Goal: Information Seeking & Learning: Learn about a topic

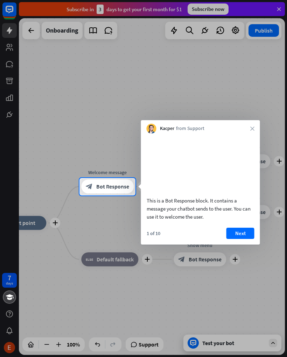
click at [247, 239] on button "Next" at bounding box center [241, 233] width 28 height 11
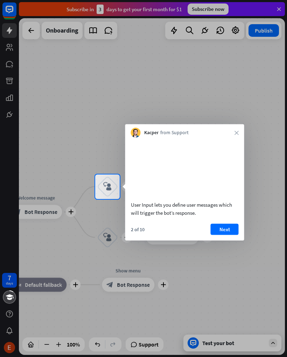
click at [229, 235] on button "Next" at bounding box center [225, 229] width 28 height 11
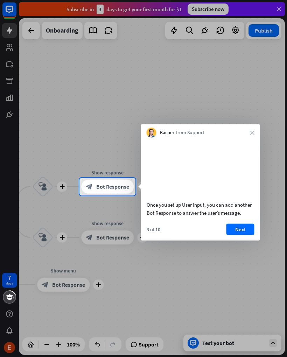
click at [240, 233] on button "Next" at bounding box center [241, 229] width 28 height 11
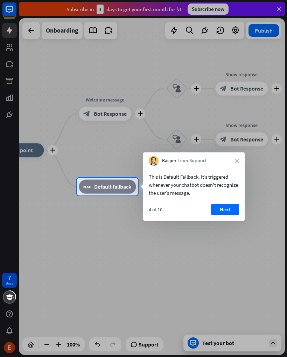
click at [222, 208] on button "Next" at bounding box center [225, 209] width 28 height 11
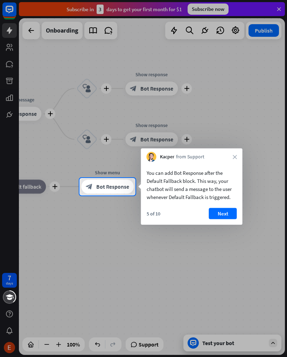
click at [222, 211] on button "Next" at bounding box center [223, 213] width 28 height 11
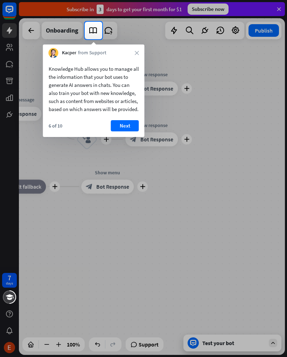
click at [124, 131] on button "Next" at bounding box center [125, 125] width 28 height 11
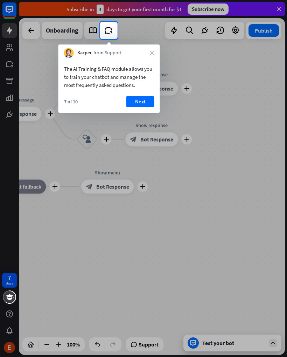
click at [153, 102] on button "Next" at bounding box center [140, 101] width 28 height 11
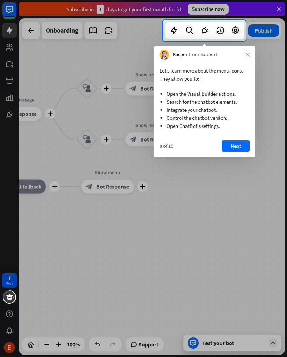
click at [246, 141] on button "Next" at bounding box center [236, 146] width 28 height 11
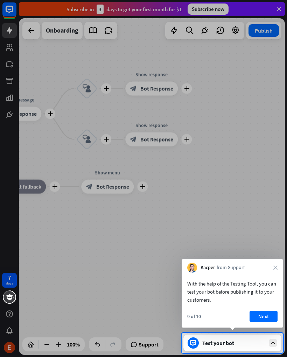
click at [270, 312] on button "Next" at bounding box center [264, 316] width 28 height 11
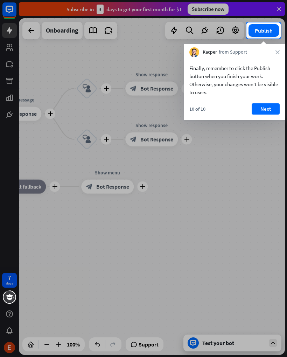
click at [272, 106] on button "Next" at bounding box center [266, 108] width 28 height 11
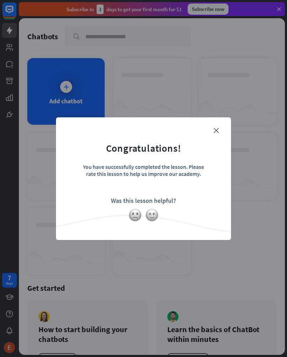
click at [220, 128] on form "Congratulations! You have successfully completed the lesson. Please rate this l…" at bounding box center [144, 168] width 158 height 84
click at [155, 217] on img at bounding box center [151, 214] width 13 height 13
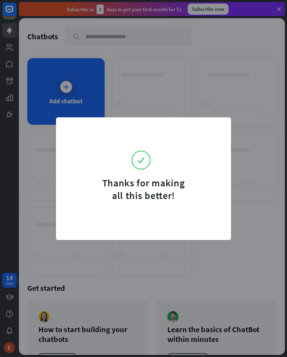
click at [237, 110] on div "Thanks for making all this better!" at bounding box center [143, 178] width 287 height 357
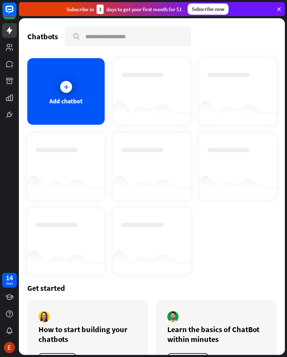
click at [227, 118] on div at bounding box center [237, 110] width 77 height 27
click at [81, 101] on div "Add chatbot" at bounding box center [65, 101] width 33 height 8
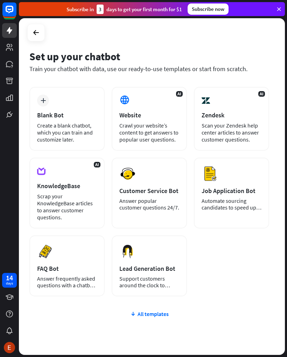
click at [74, 126] on div "Create a blank chatbot, which you can train and customize later." at bounding box center [67, 132] width 60 height 21
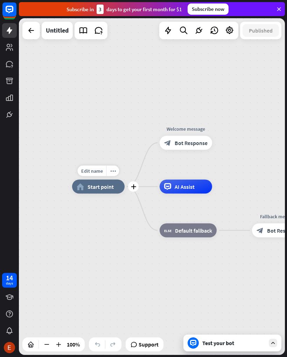
click at [98, 185] on span "Start point" at bounding box center [101, 186] width 26 height 7
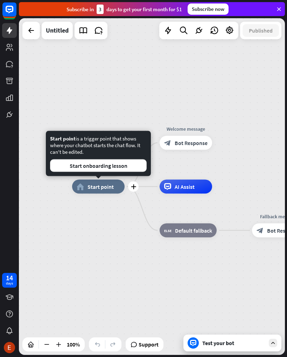
click at [131, 162] on button "Start onboarding lesson" at bounding box center [98, 165] width 97 height 13
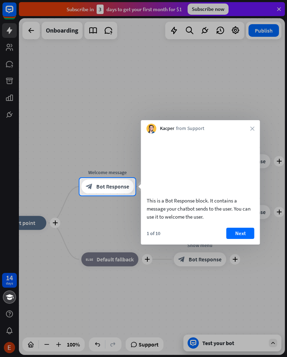
click at [245, 239] on button "Next" at bounding box center [241, 233] width 28 height 11
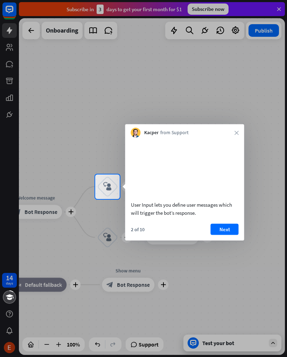
click at [229, 235] on button "Next" at bounding box center [225, 229] width 28 height 11
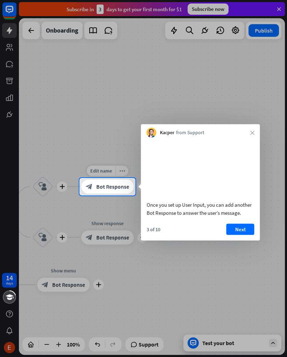
click at [119, 184] on span "Bot Response" at bounding box center [112, 186] width 33 height 7
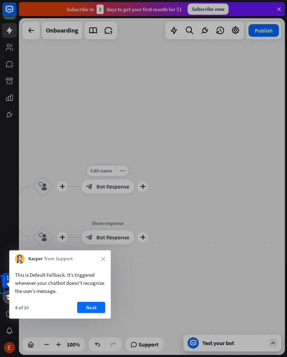
click at [119, 187] on div at bounding box center [143, 138] width 287 height 276
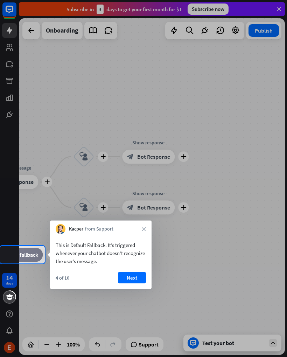
click at [126, 185] on div at bounding box center [143, 123] width 287 height 246
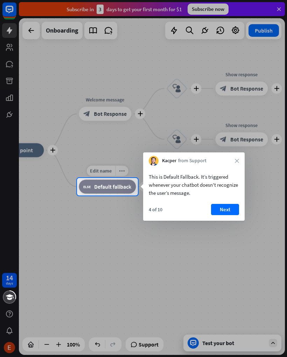
click at [120, 187] on span "Default fallback" at bounding box center [112, 186] width 37 height 7
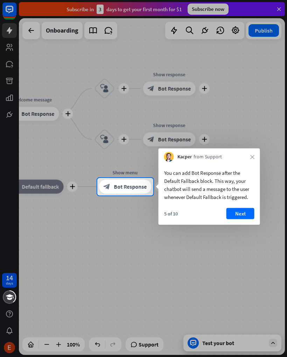
click at [189, 187] on div "You can add Bot Response after the Default Fallback block. This way, your chatb…" at bounding box center [209, 185] width 90 height 32
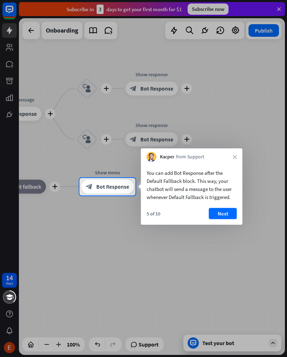
click at [237, 211] on button "Next" at bounding box center [223, 213] width 28 height 11
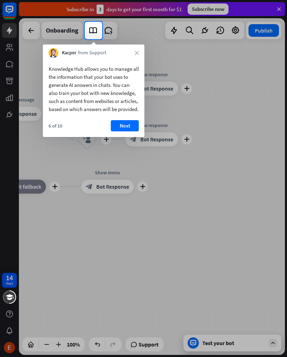
click at [124, 131] on button "Next" at bounding box center [125, 125] width 28 height 11
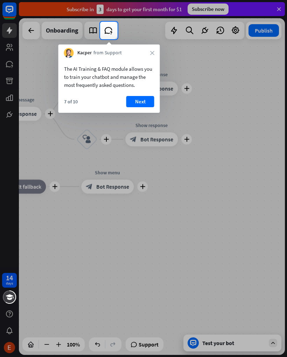
click at [145, 103] on button "Next" at bounding box center [140, 101] width 28 height 11
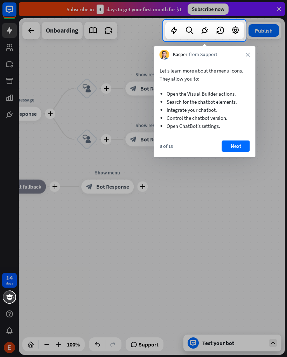
click at [232, 139] on div "Let’s learn more about the menu icons. They allow you to: Open the Visual Build…" at bounding box center [205, 109] width 102 height 98
click at [239, 145] on button "Next" at bounding box center [236, 146] width 28 height 11
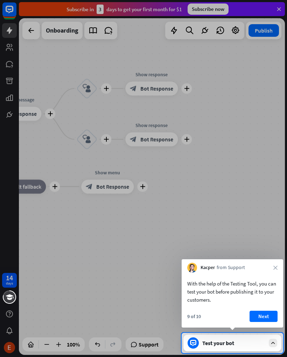
click at [266, 314] on button "Next" at bounding box center [264, 316] width 28 height 11
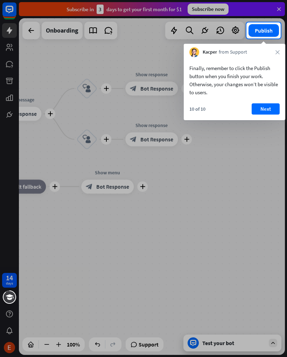
click at [267, 111] on button "Next" at bounding box center [266, 108] width 28 height 11
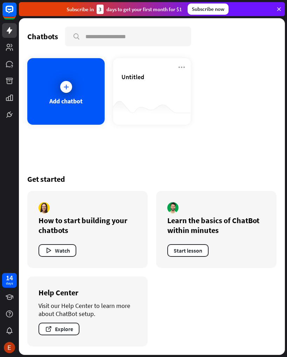
click at [67, 250] on button "Watch" at bounding box center [58, 250] width 38 height 13
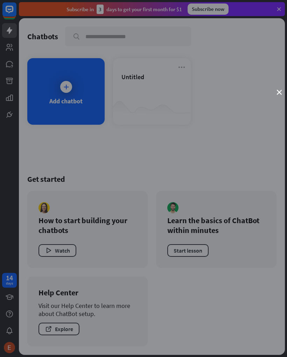
click at [276, 97] on div "close" at bounding box center [143, 178] width 287 height 357
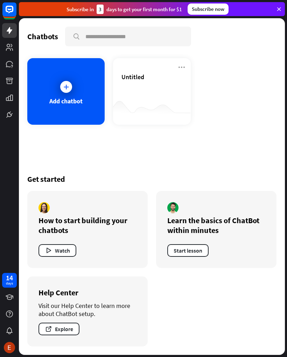
click at [124, 238] on div "How to start building your chatbots Watch" at bounding box center [87, 229] width 121 height 77
click at [124, 228] on div "How to start building your chatbots" at bounding box center [88, 225] width 98 height 20
click at [66, 247] on button "Watch" at bounding box center [58, 250] width 38 height 13
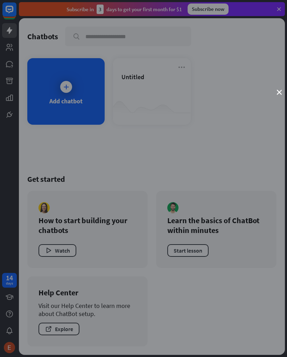
click at [277, 94] on icon "close" at bounding box center [279, 92] width 5 height 5
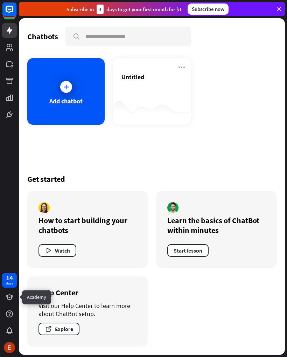
click at [15, 300] on link at bounding box center [9, 297] width 15 height 15
